Goal: Information Seeking & Learning: Learn about a topic

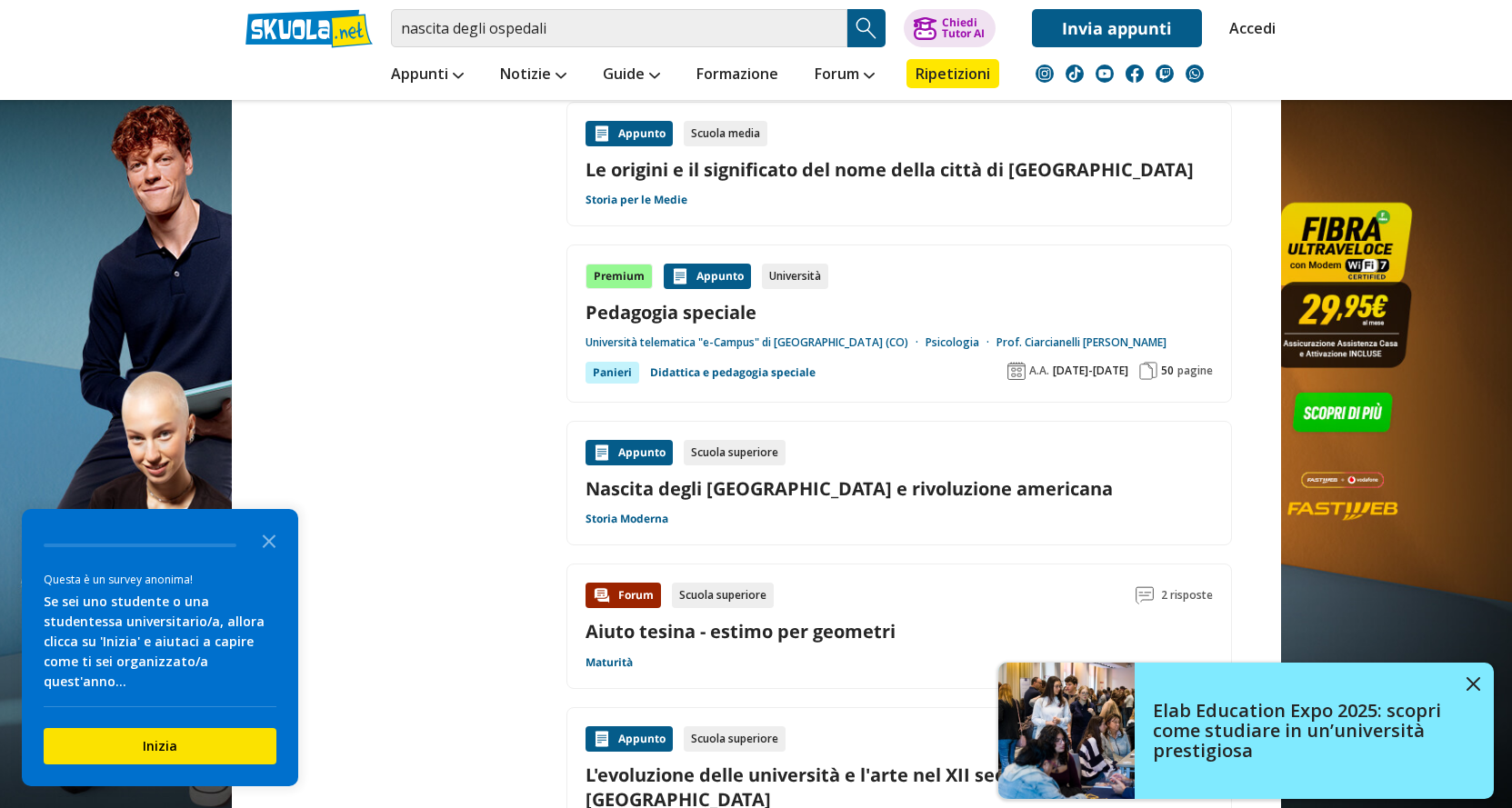
scroll to position [2727, 0]
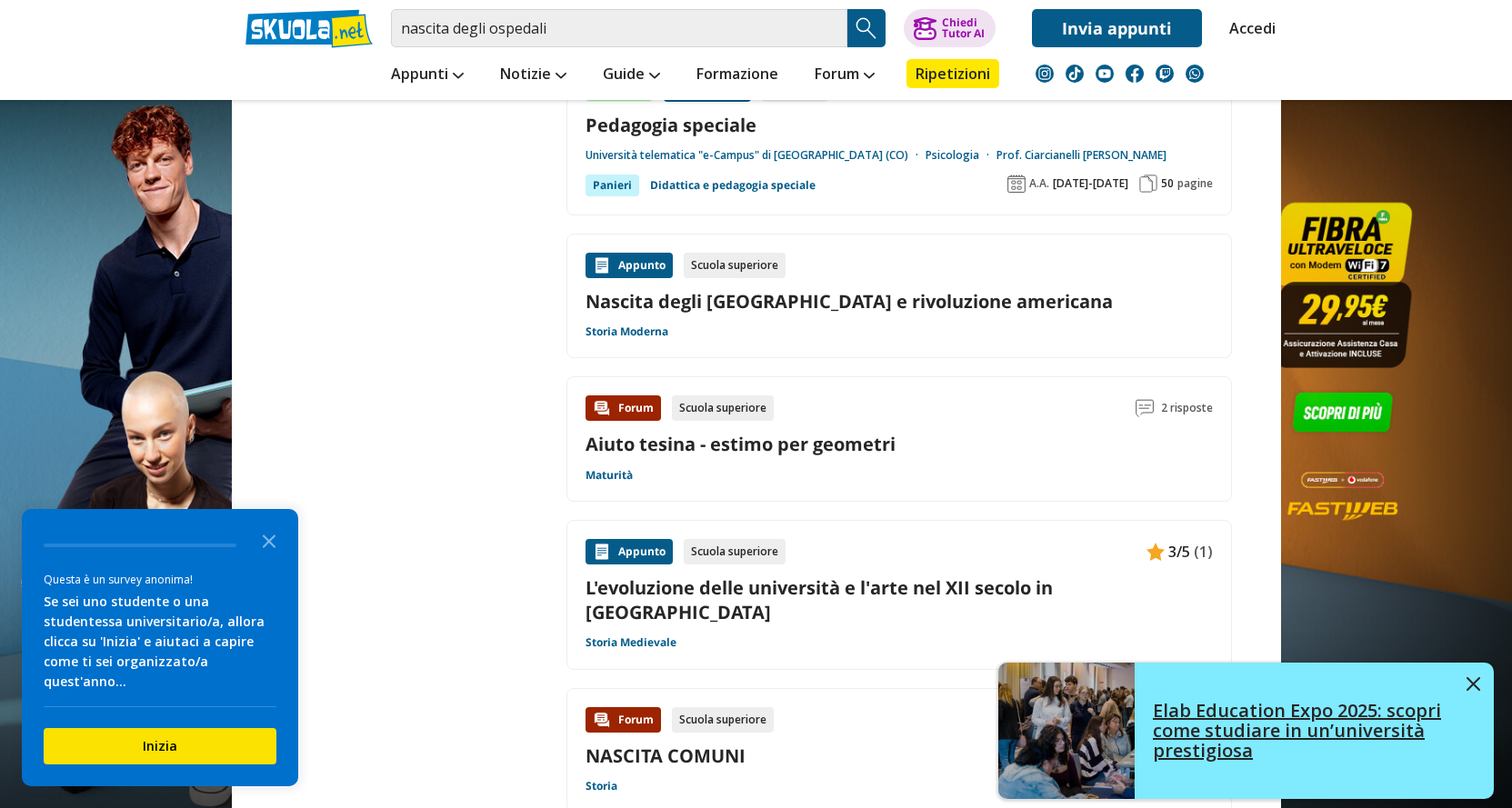
click at [1476, 683] on img at bounding box center [1474, 684] width 14 height 14
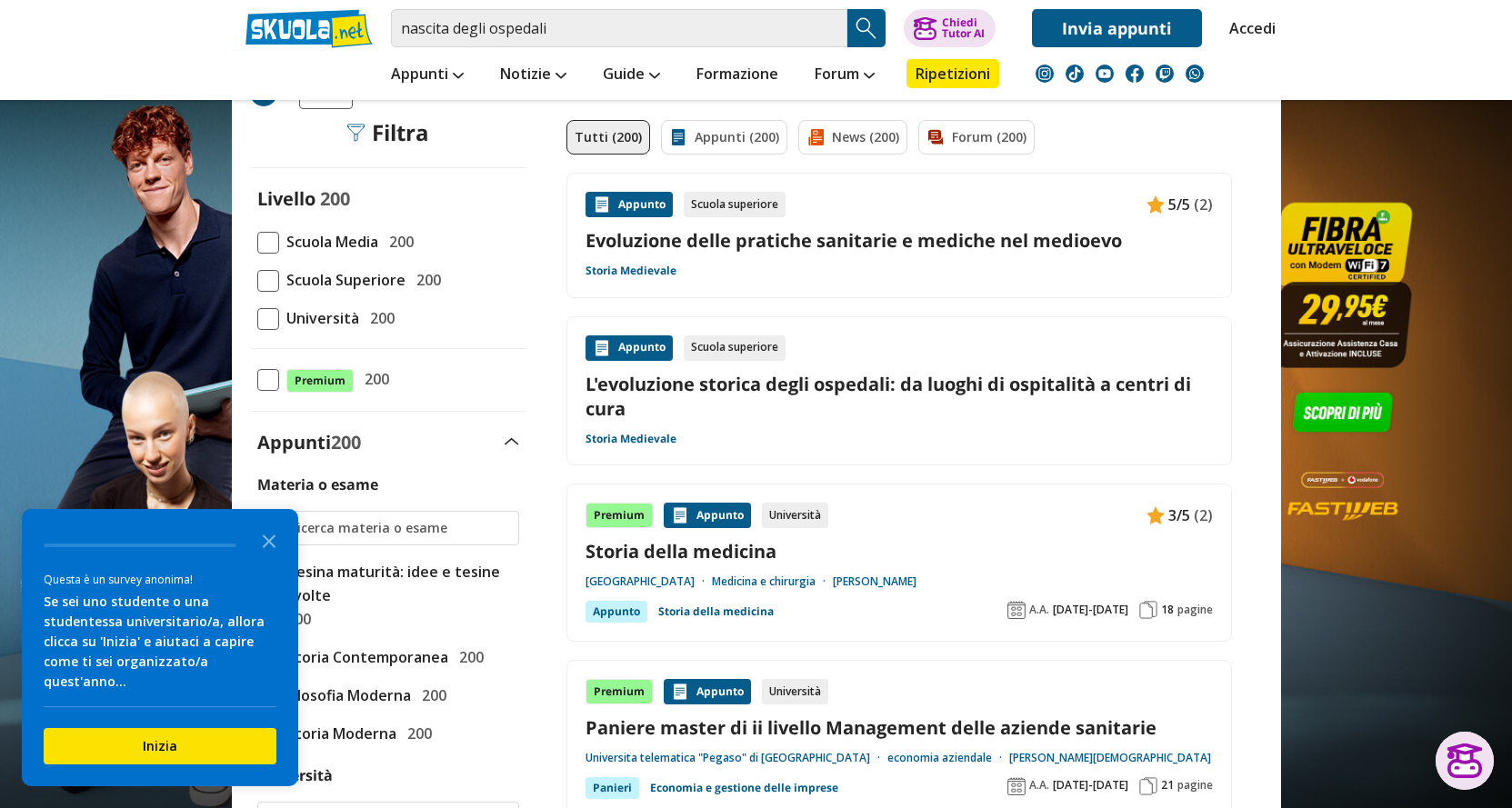
scroll to position [91, 0]
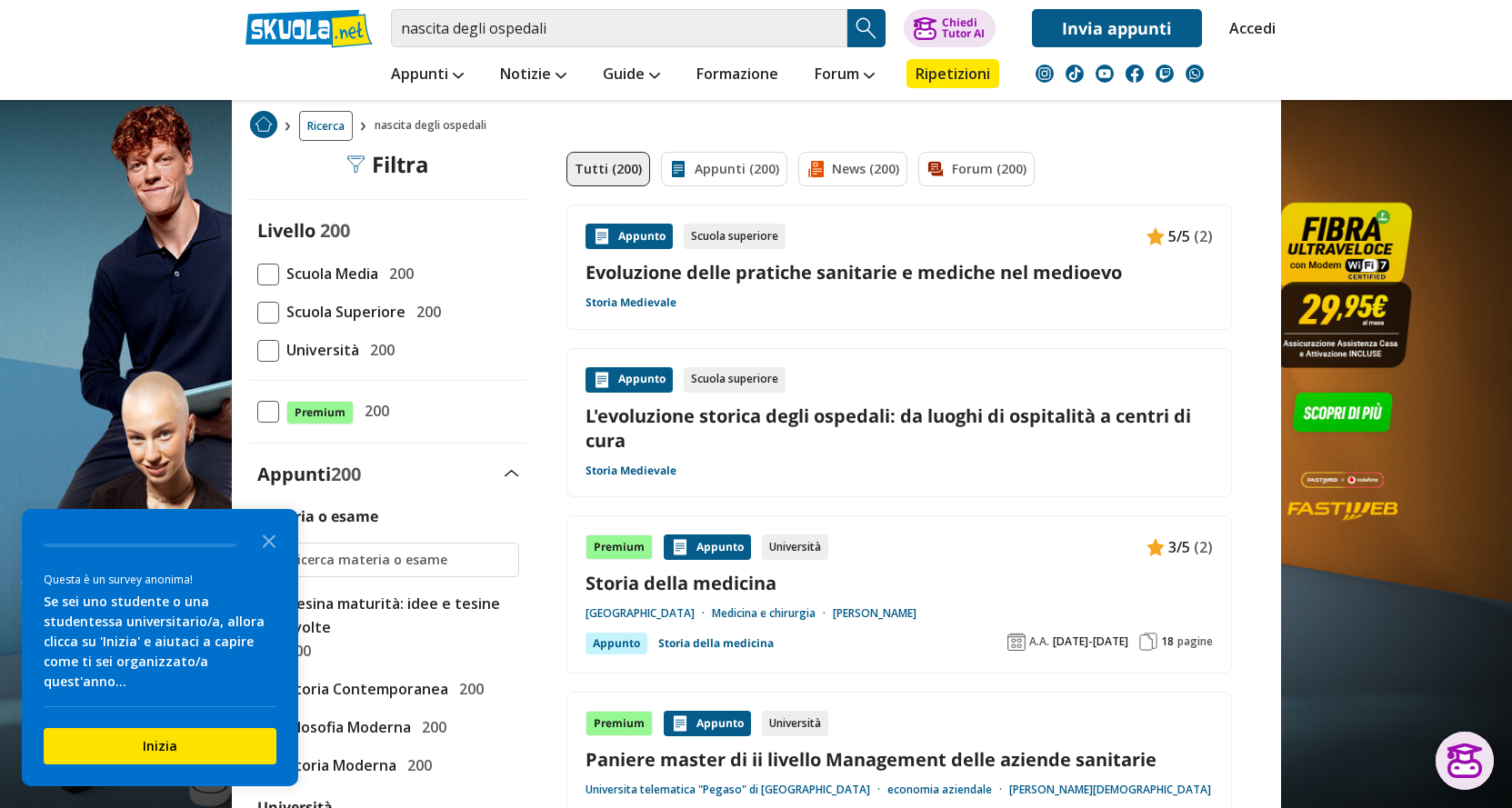
click at [794, 411] on link "L'evoluzione storica degli ospedali: da luoghi di ospitalità a centri di cura" at bounding box center [900, 428] width 627 height 49
click at [1252, 31] on link "Accedi" at bounding box center [1248, 28] width 38 height 38
click at [271, 558] on icon "Close the survey" at bounding box center [269, 539] width 36 height 36
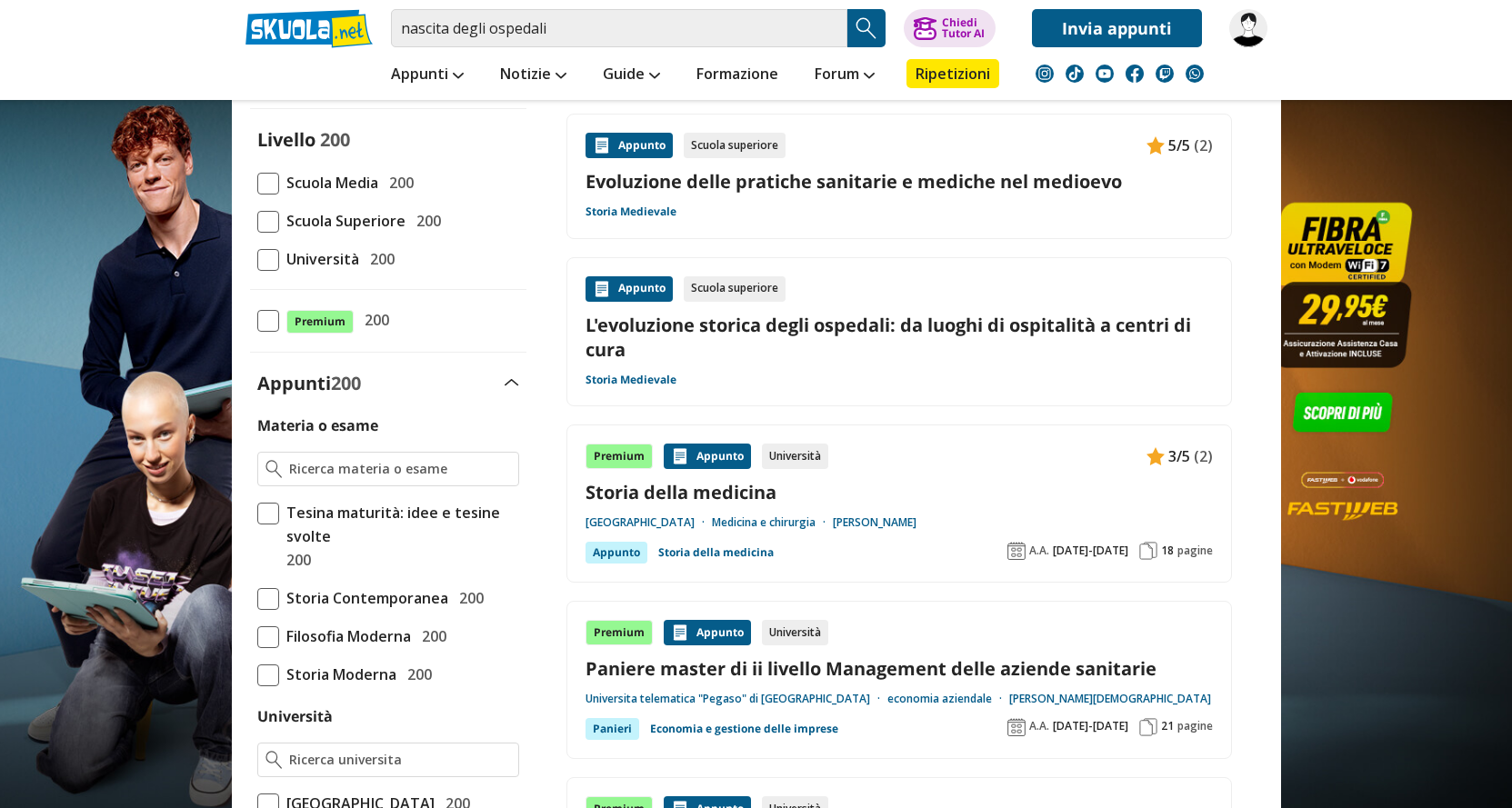
click at [613, 288] on div "Appunto" at bounding box center [630, 288] width 88 height 25
